Goal: Task Accomplishment & Management: Use online tool/utility

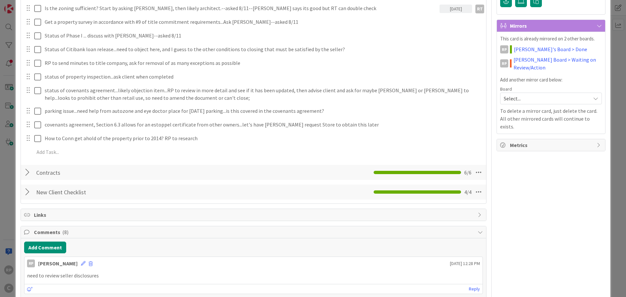
scroll to position [196, 0]
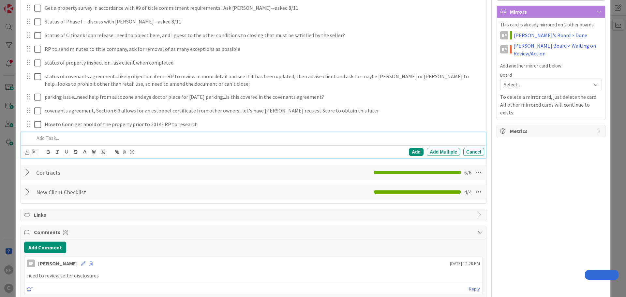
click at [77, 140] on p at bounding box center [258, 138] width 448 height 8
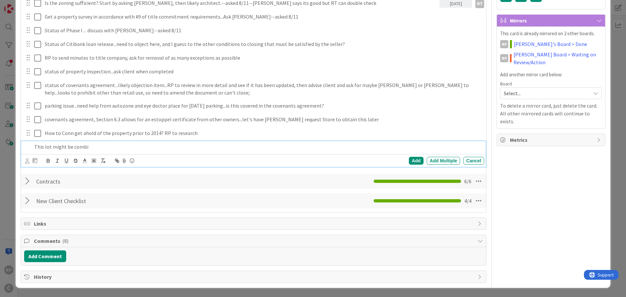
scroll to position [187, 0]
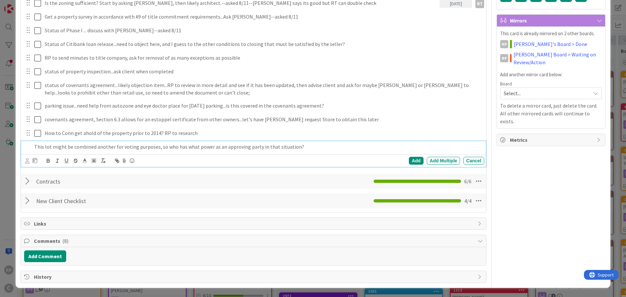
click at [155, 147] on p "This lot might be combined another for voting purposes, so who has what power a…" at bounding box center [258, 147] width 448 height 8
click at [410, 158] on div "Add" at bounding box center [416, 161] width 15 height 8
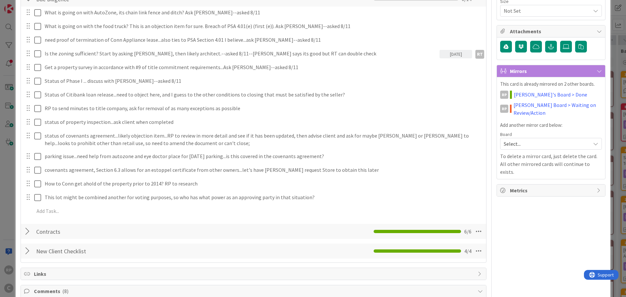
scroll to position [89, 0]
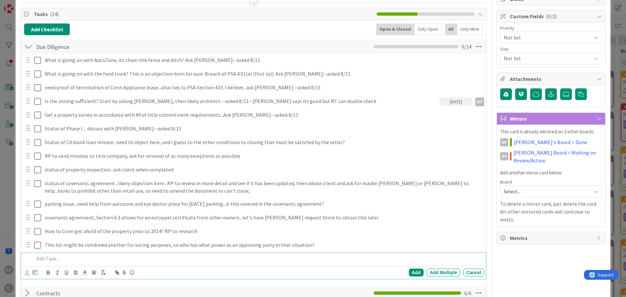
click at [60, 258] on p at bounding box center [258, 259] width 448 height 8
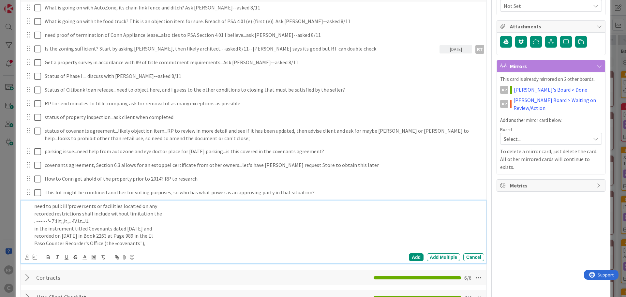
scroll to position [156, 0]
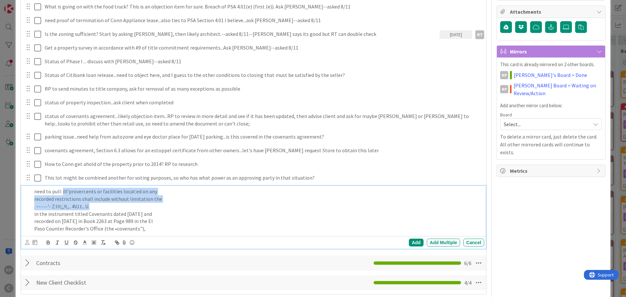
drag, startPoint x: 114, startPoint y: 210, endPoint x: 62, endPoint y: 188, distance: 56.1
click at [62, 188] on div "need to pull: ill'proverr.ents or facilities locat:ed on any recorded restricti…" at bounding box center [258, 210] width 453 height 48
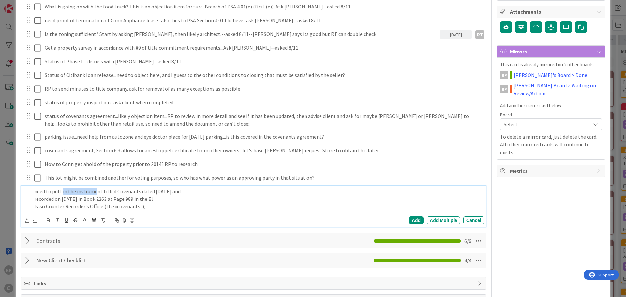
drag, startPoint x: 62, startPoint y: 188, endPoint x: 96, endPoint y: 189, distance: 33.3
click at [96, 189] on p "need to pull: in the instrument titled Covenants dated [DATE] and" at bounding box center [258, 192] width 448 height 8
click at [146, 206] on p "Paso Counter Recorder's Office (the •covenants")," at bounding box center [258, 207] width 448 height 8
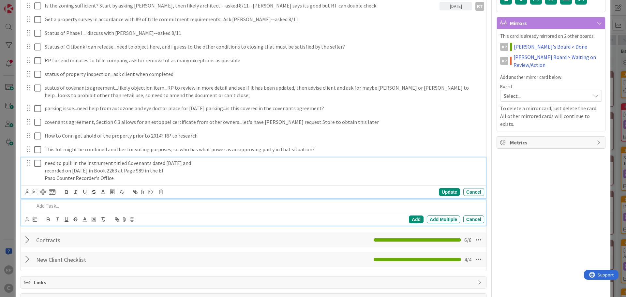
scroll to position [199, 0]
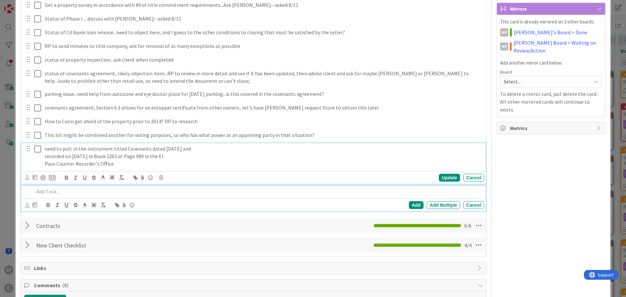
click at [211, 162] on div "need to pull: in the instrument titled Covenants dated [DATE] and recorded on […" at bounding box center [263, 156] width 442 height 26
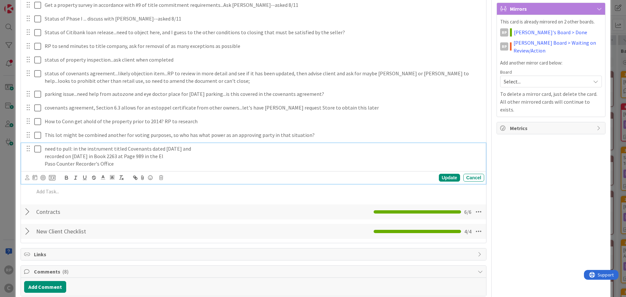
click at [224, 149] on p "need to pull: in the instrument titled Covenants dated [DATE] and" at bounding box center [263, 149] width 437 height 8
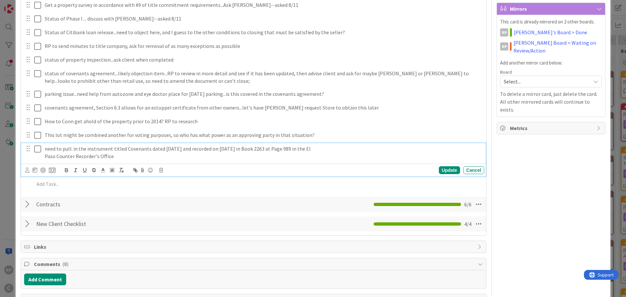
click at [372, 154] on p "Paso Counter Recorder's Office" at bounding box center [263, 157] width 437 height 8
click at [366, 150] on p "need to pull: in the instrument titled Covenants dated [DATE] and recorded on […" at bounding box center [263, 149] width 437 height 8
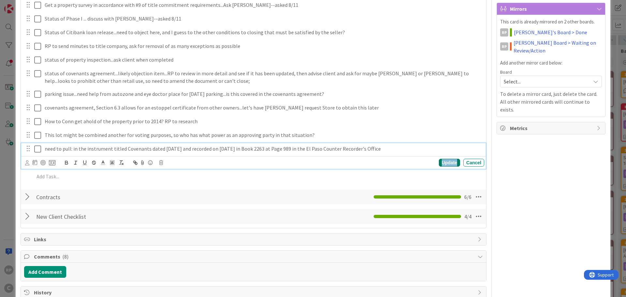
click at [451, 163] on div "Update" at bounding box center [449, 163] width 21 height 8
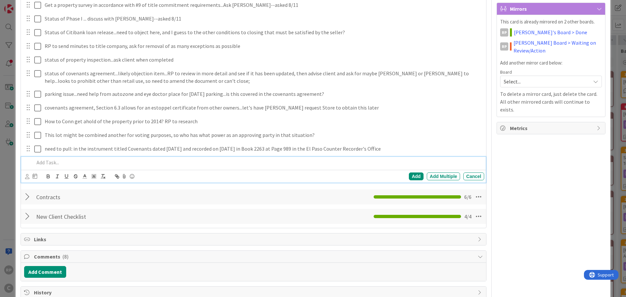
click at [78, 166] on p at bounding box center [258, 163] width 448 height 8
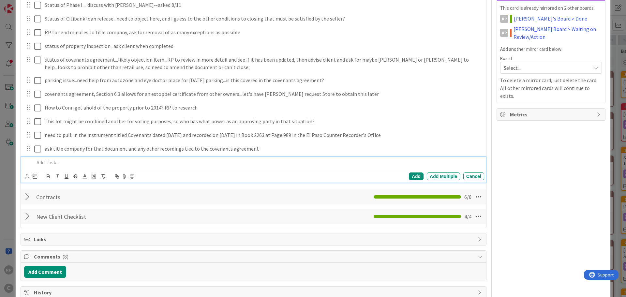
scroll to position [115, 0]
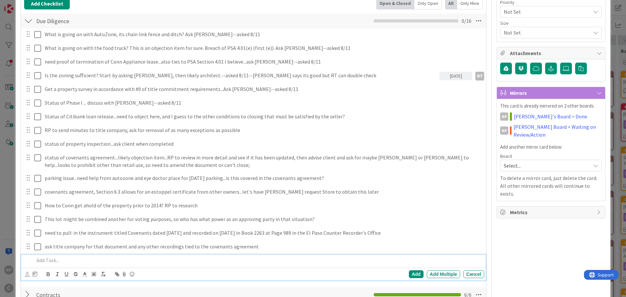
click at [64, 258] on p at bounding box center [258, 261] width 448 height 8
drag, startPoint x: 277, startPoint y: 262, endPoint x: 267, endPoint y: 257, distance: 11.5
click at [413, 272] on div "Add" at bounding box center [416, 274] width 15 height 8
